Goal: Task Accomplishment & Management: Use online tool/utility

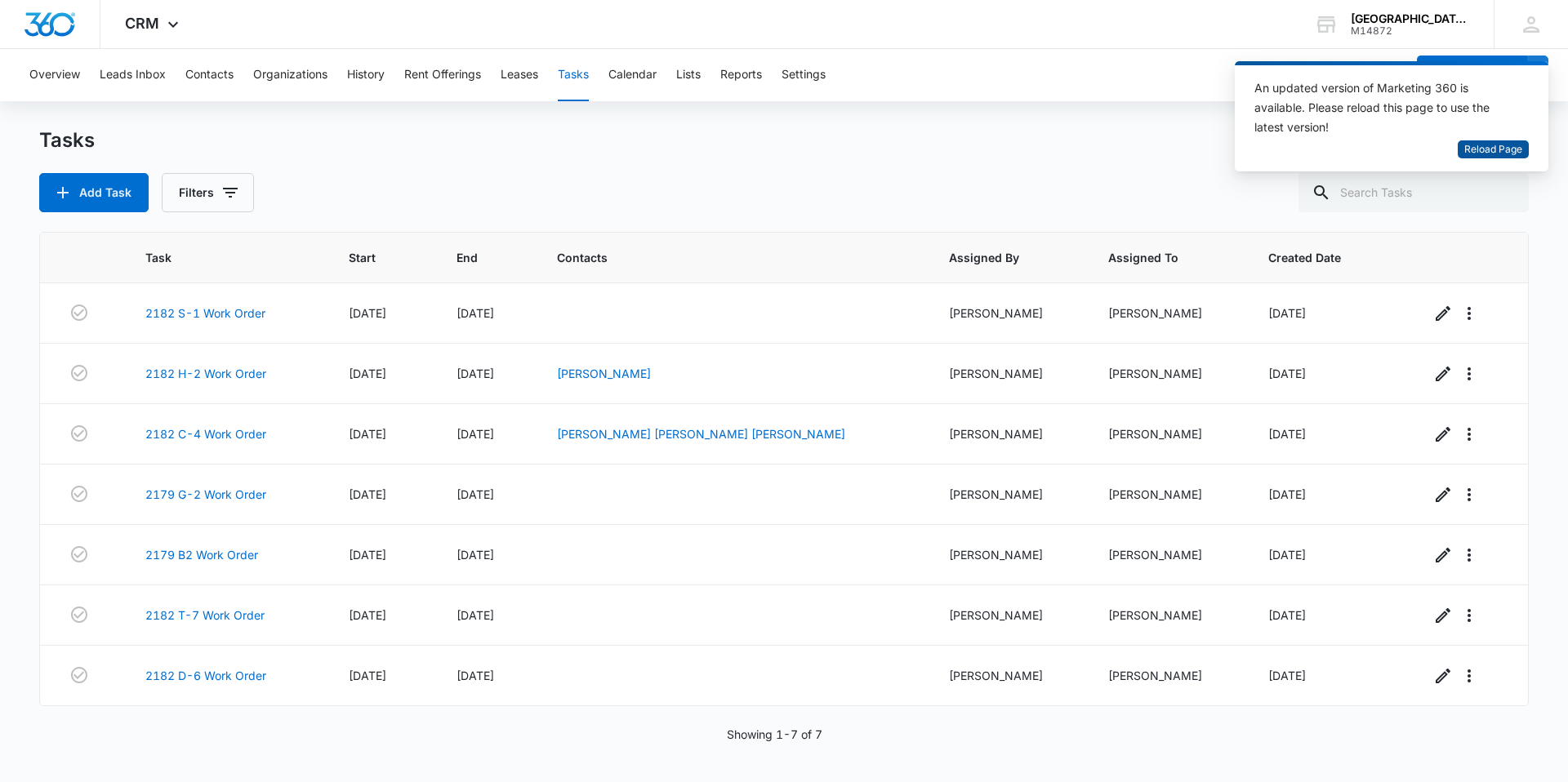
click at [1483, 145] on span "Reload Page" at bounding box center [1493, 150] width 58 height 16
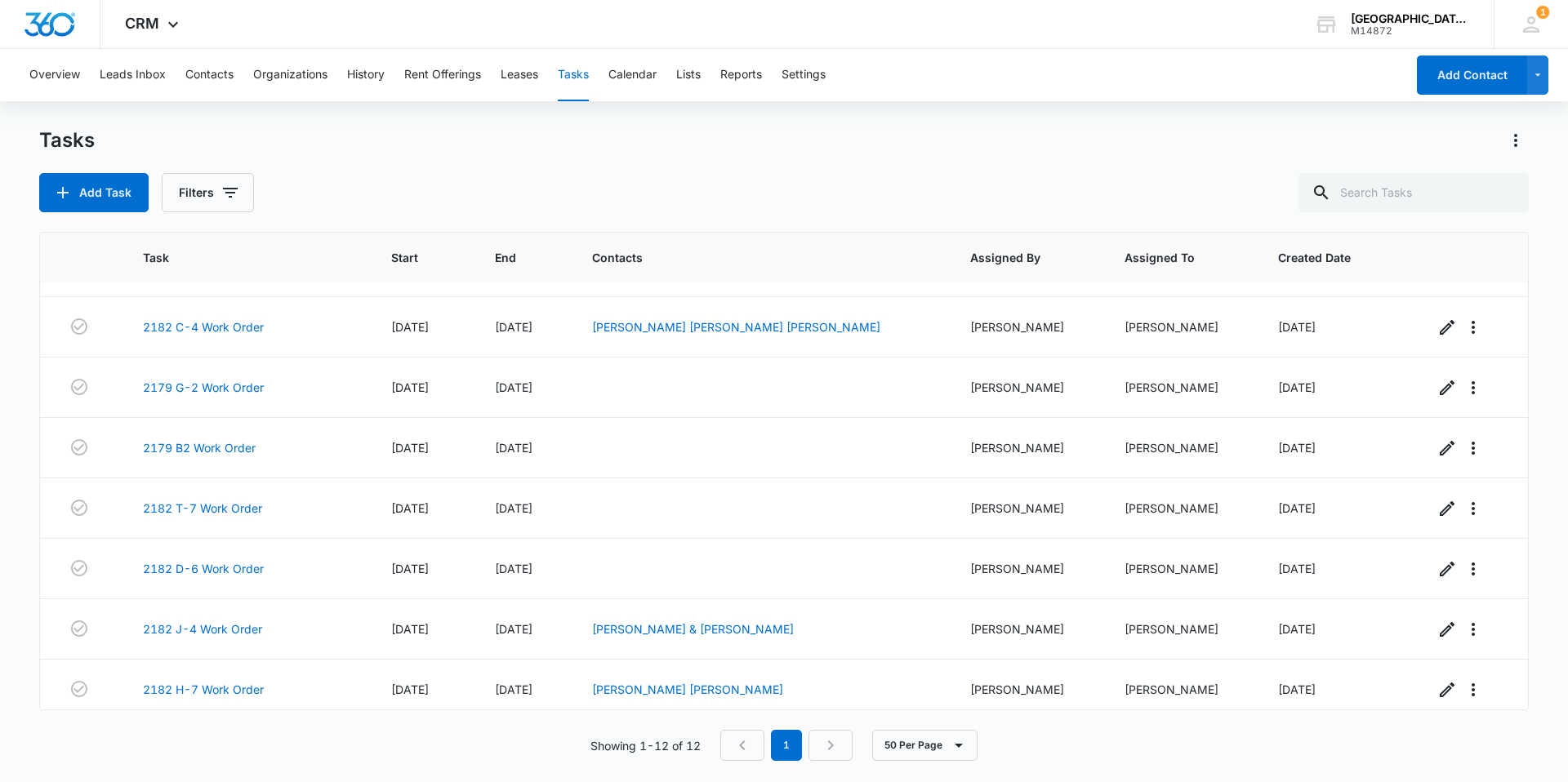
scroll to position [298, 0]
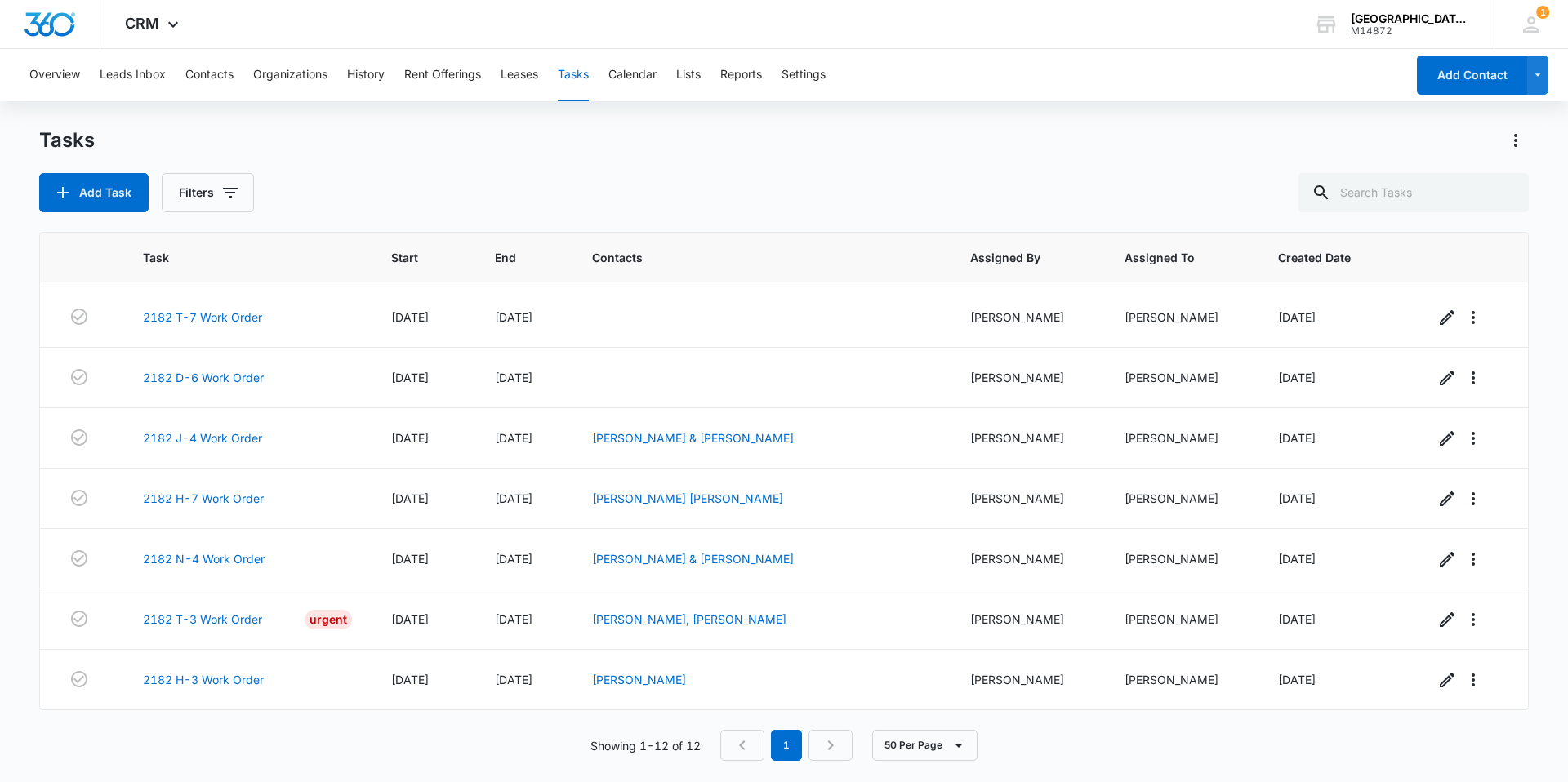
click at [832, 745] on nav "1" at bounding box center [786, 746] width 132 height 31
click at [834, 744] on nav "1" at bounding box center [786, 746] width 132 height 31
click at [970, 752] on button "50 Per Page" at bounding box center [924, 746] width 105 height 31
click at [925, 674] on div "20 Per Page" at bounding box center [927, 673] width 67 height 12
click at [205, 495] on link "2182 H-7 Work Order" at bounding box center [203, 498] width 121 height 17
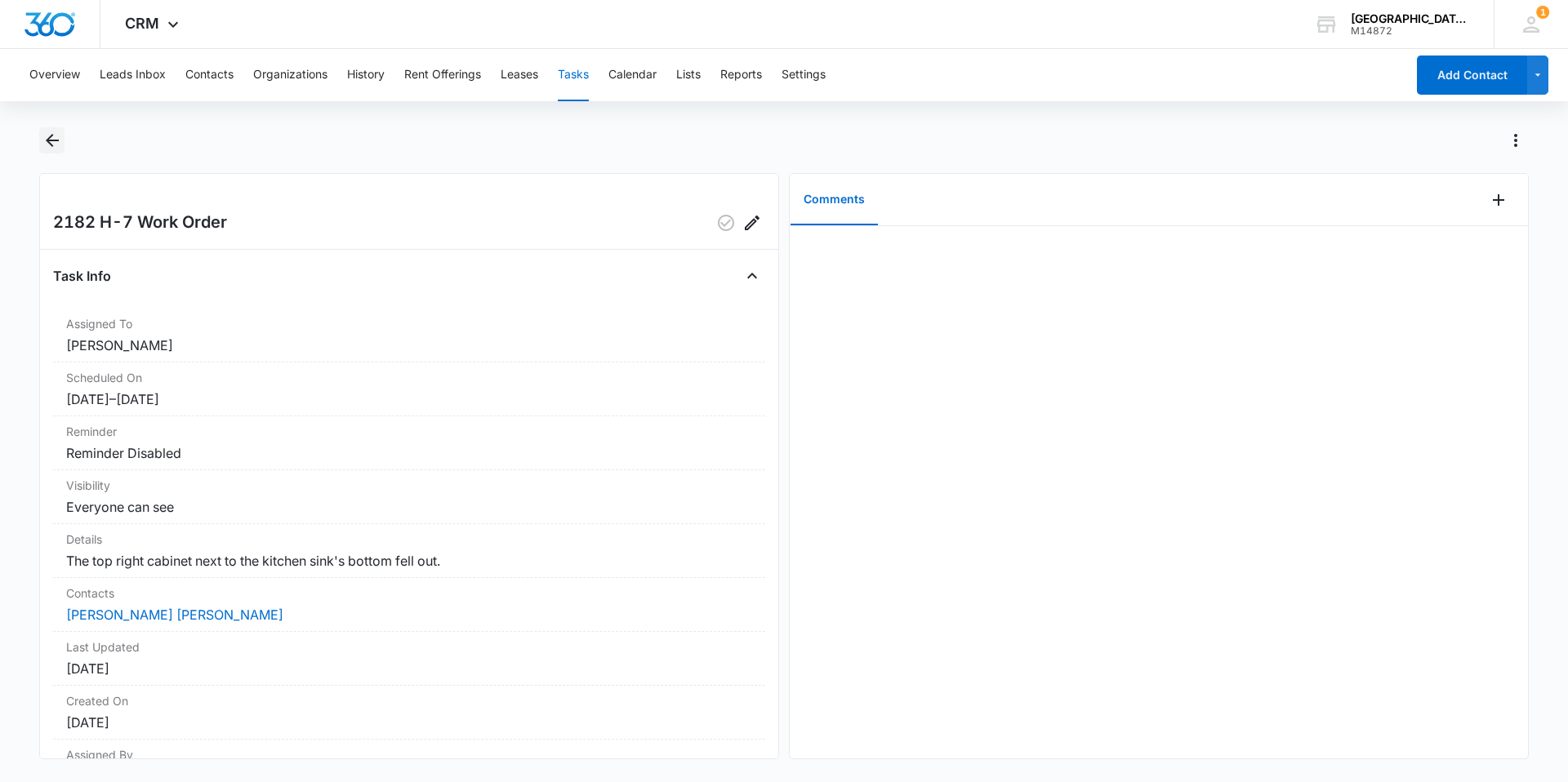
click at [45, 139] on icon "Back" at bounding box center [52, 141] width 20 height 20
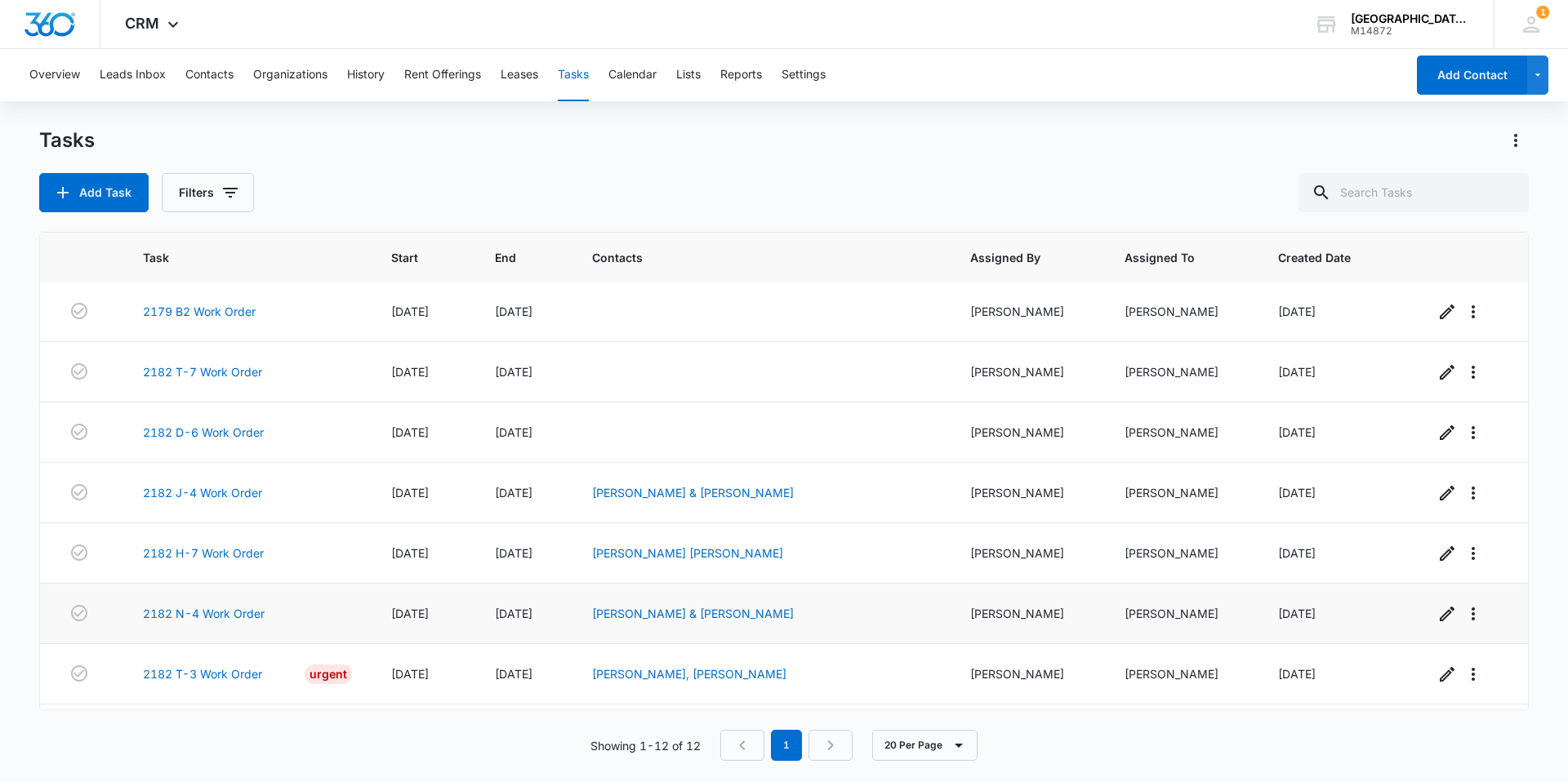
scroll to position [298, 0]
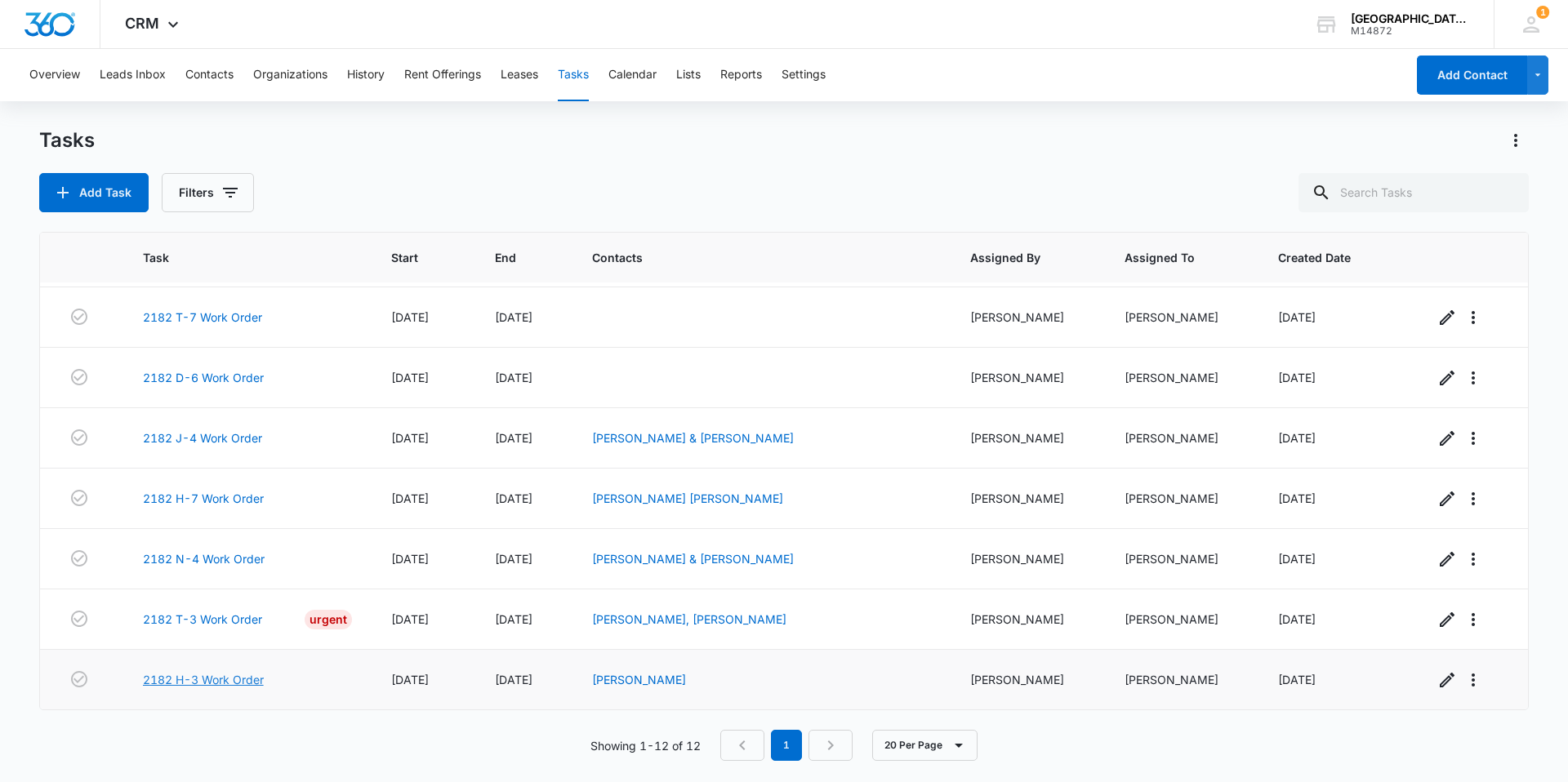
click at [255, 680] on link "2182 H-3 Work Order" at bounding box center [203, 679] width 121 height 17
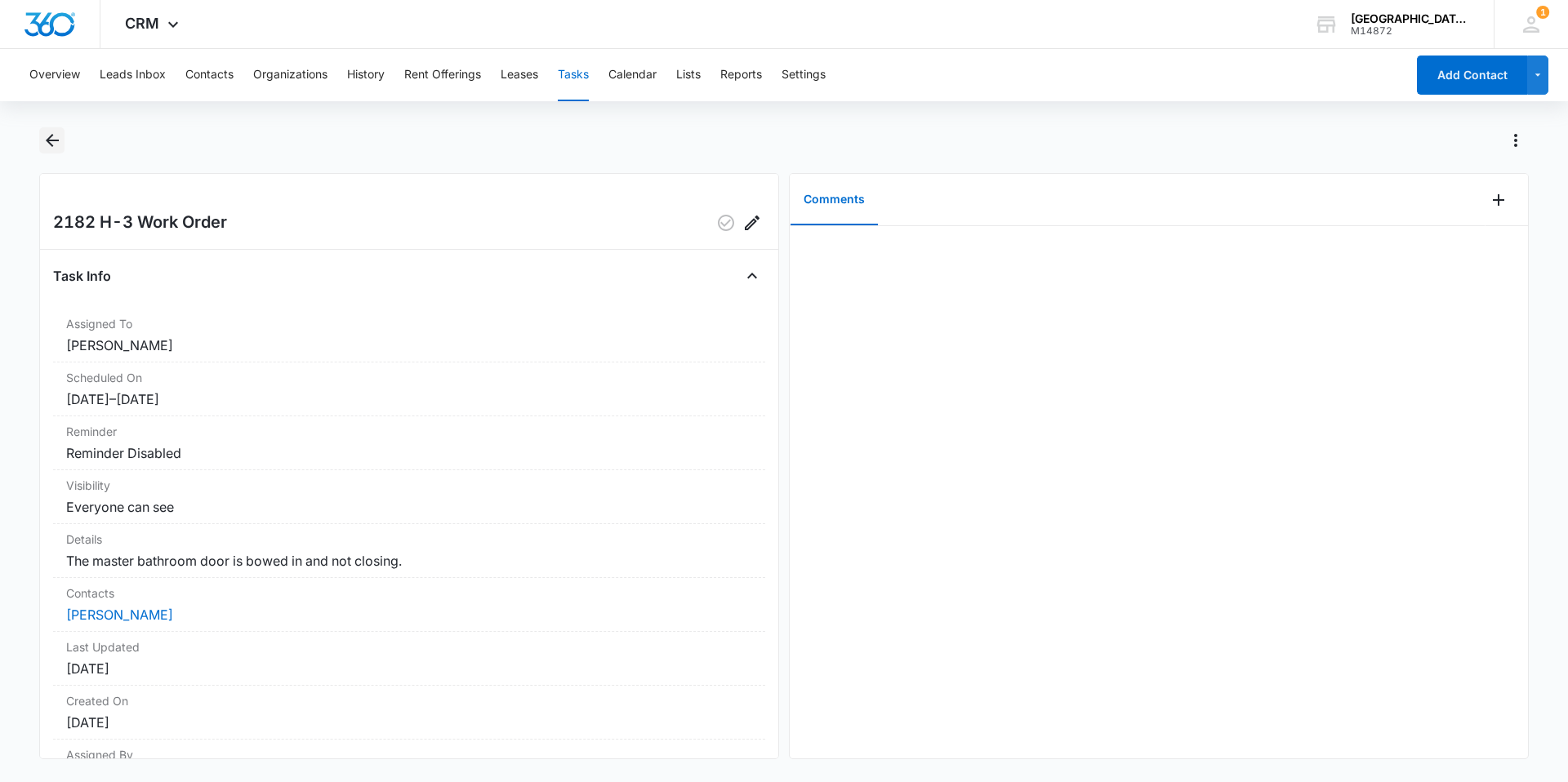
click at [54, 139] on icon "Back" at bounding box center [52, 141] width 20 height 20
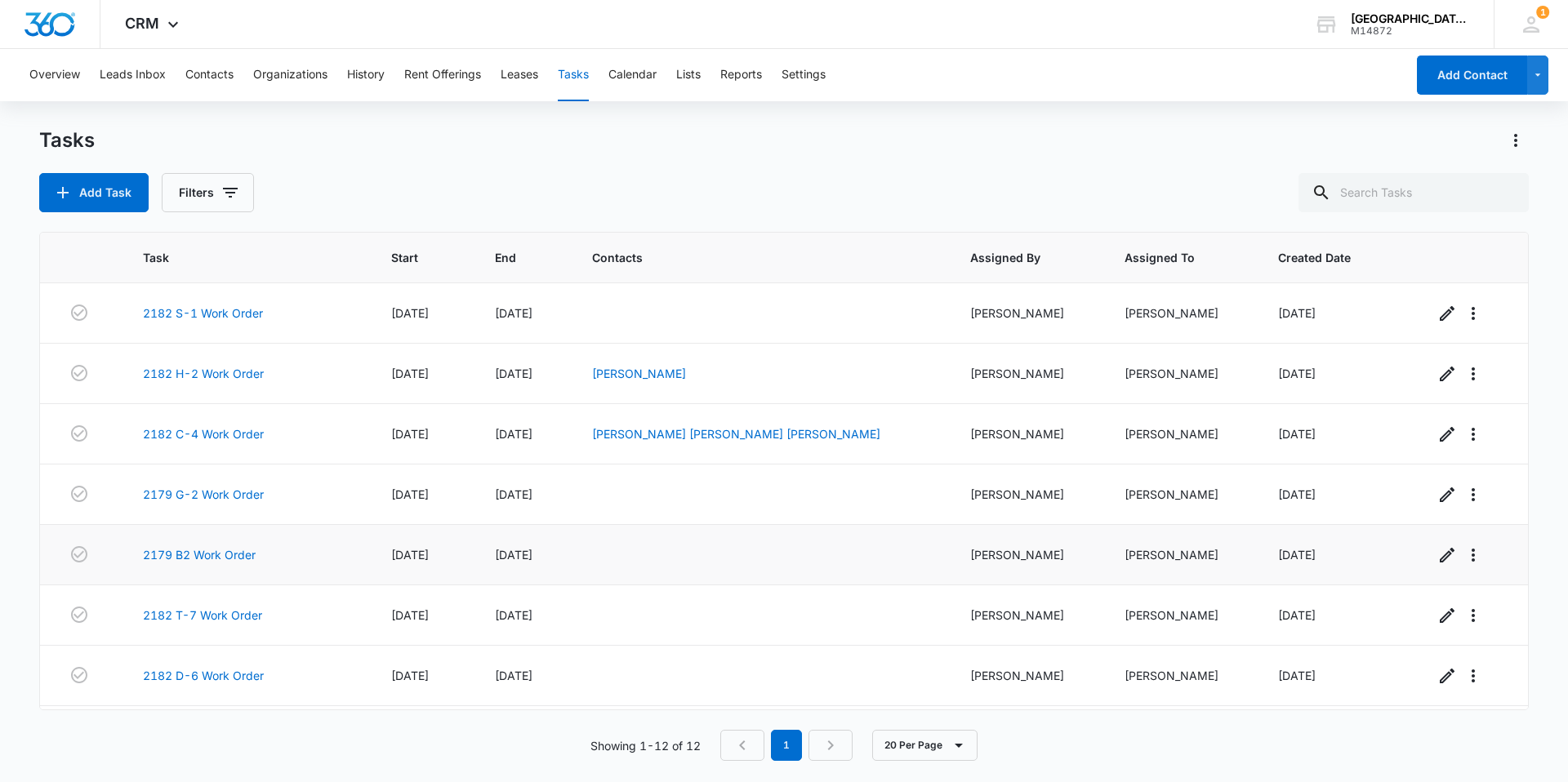
scroll to position [298, 0]
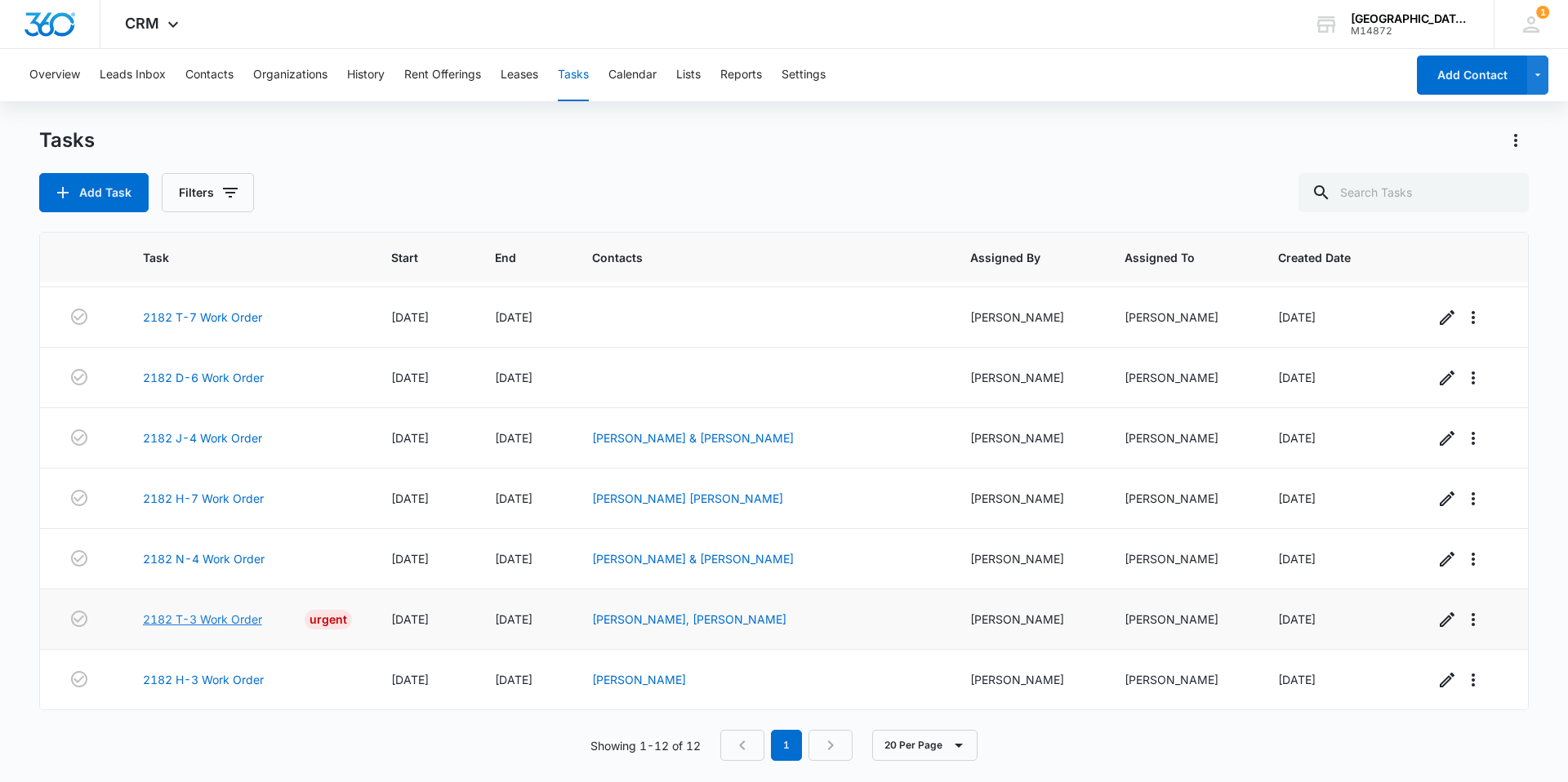
click at [243, 623] on link "2182 T-3 Work Order" at bounding box center [203, 619] width 119 height 17
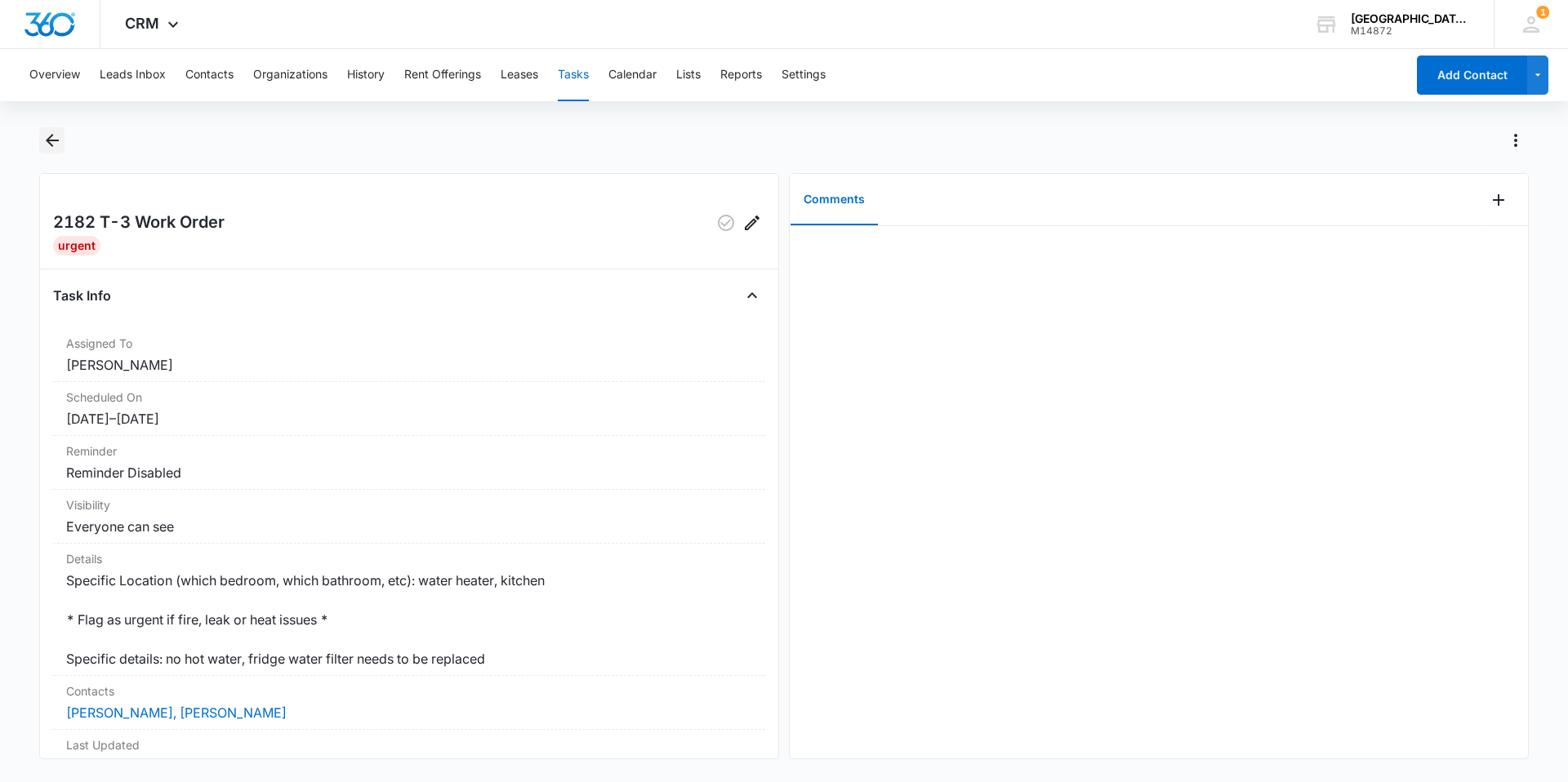
click at [45, 141] on icon "Back" at bounding box center [52, 141] width 20 height 20
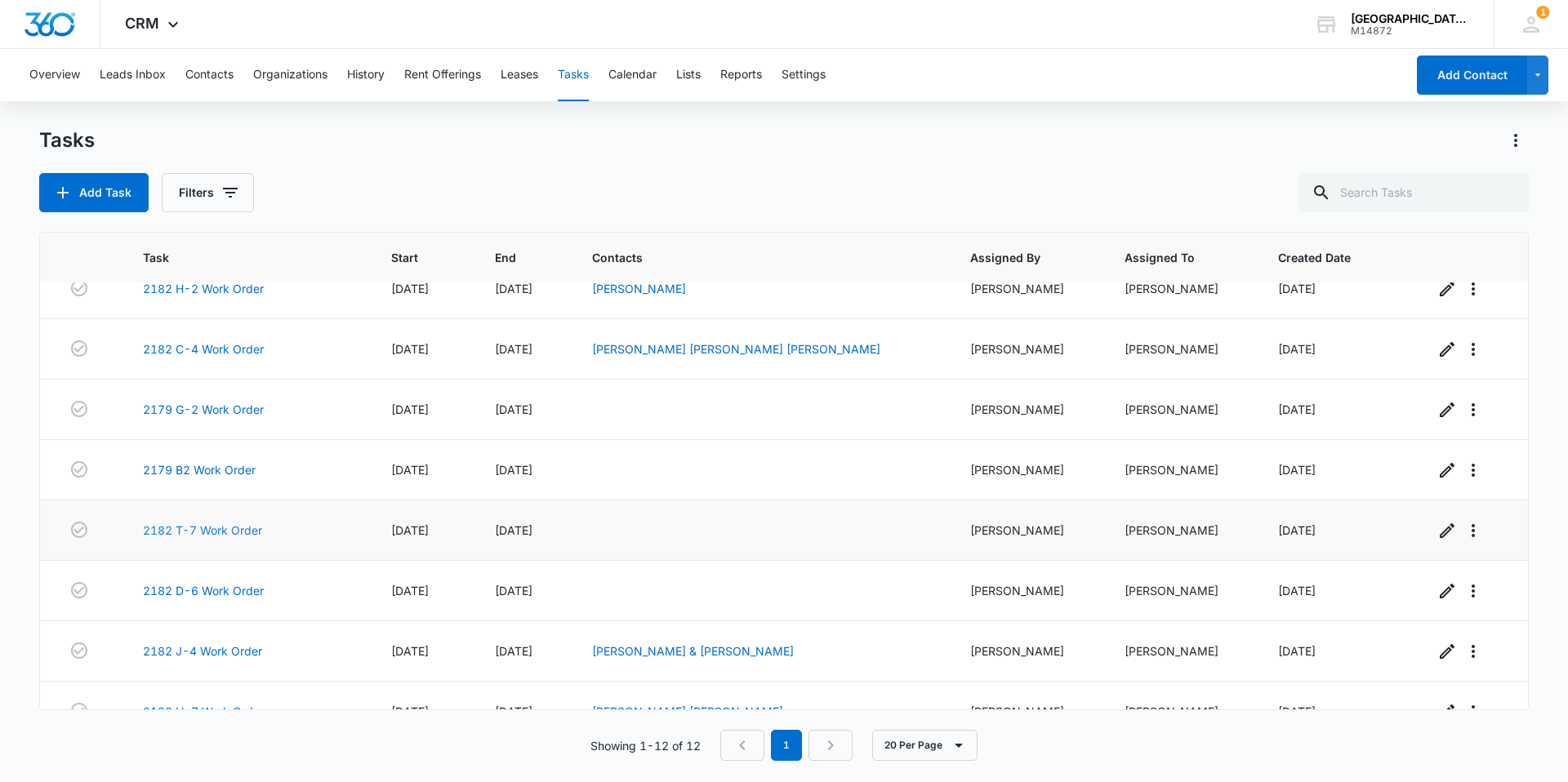
scroll to position [298, 0]
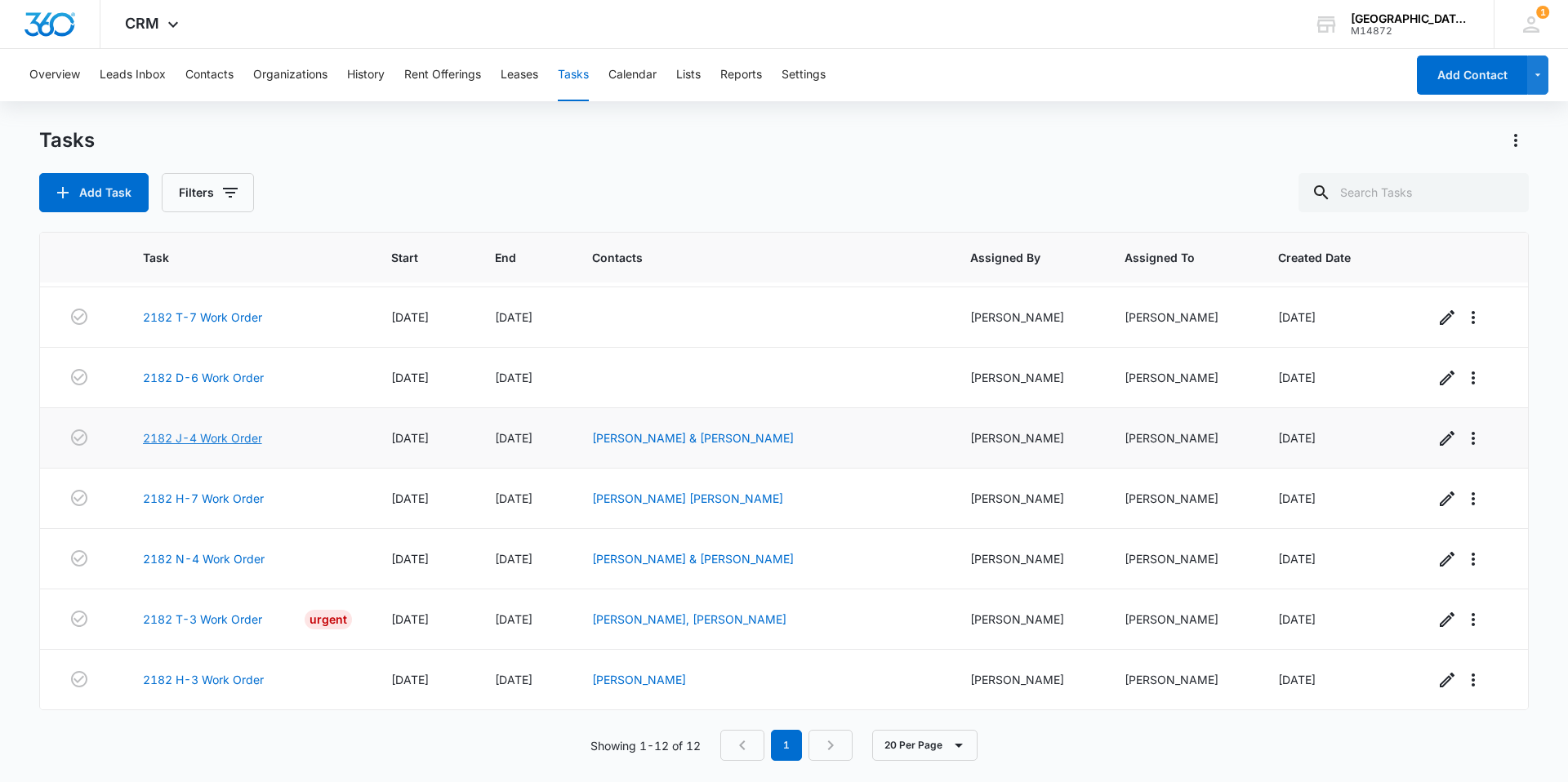
click at [198, 439] on link "2182 J-4 Work Order" at bounding box center [203, 438] width 119 height 17
